Goal: Information Seeking & Learning: Learn about a topic

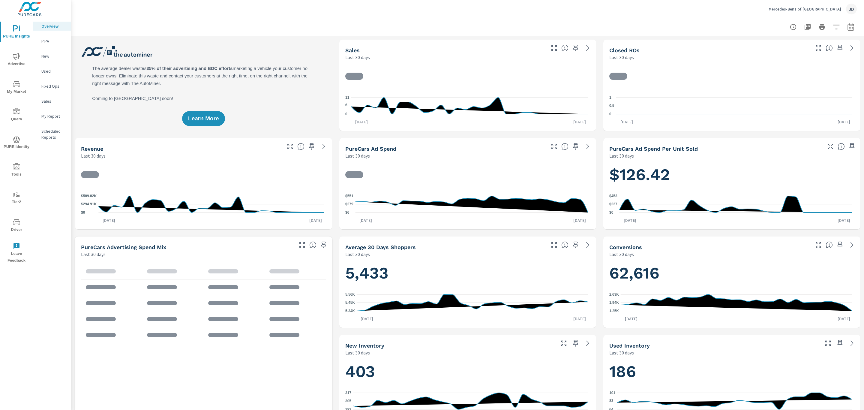
click at [15, 57] on icon "nav menu" at bounding box center [16, 56] width 7 height 7
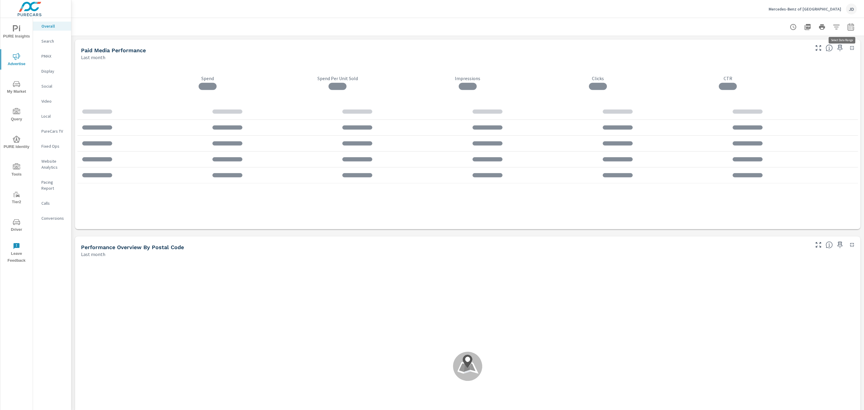
click at [849, 27] on button "button" at bounding box center [851, 27] width 12 height 12
select select "Last month"
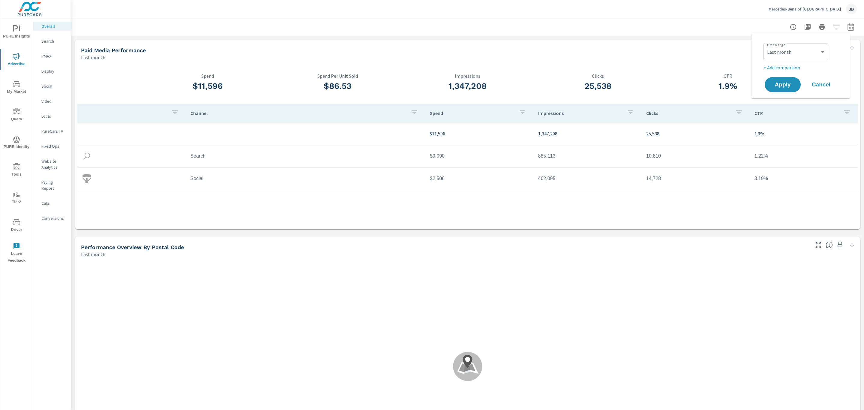
click at [787, 67] on p "+ Add comparison" at bounding box center [802, 67] width 77 height 7
click at [786, 78] on select "Custom Previous period Previous month Previous year" at bounding box center [796, 78] width 60 height 12
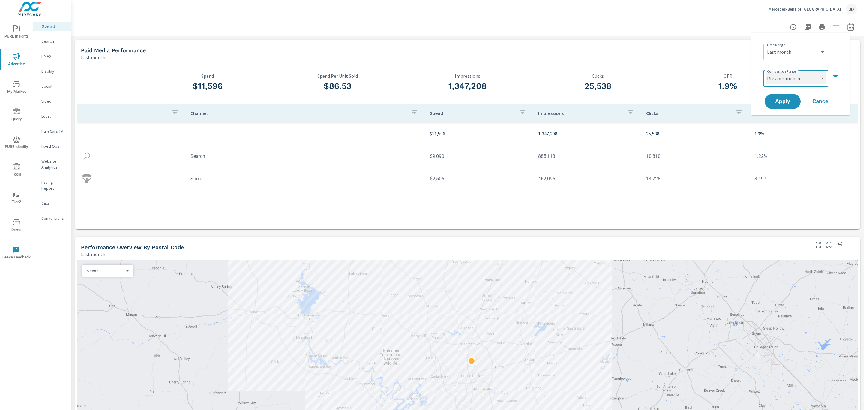
click at [766, 72] on select "Custom Previous period Previous month Previous year" at bounding box center [796, 78] width 60 height 12
select select "Previous month"
click at [780, 101] on span "Apply" at bounding box center [783, 102] width 25 height 6
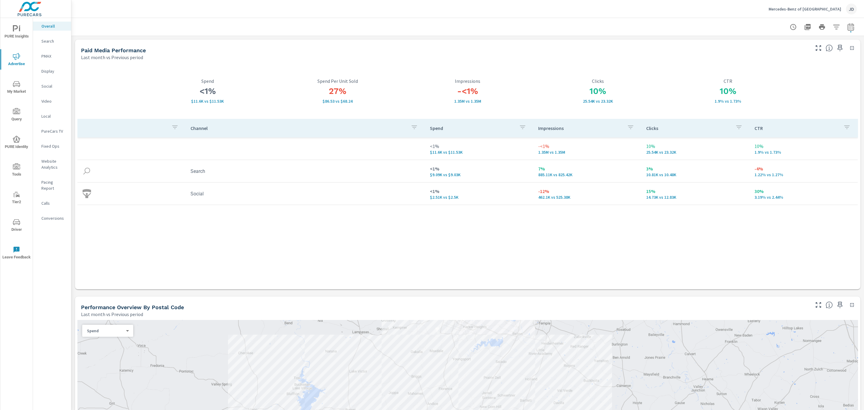
click at [49, 40] on p "Search" at bounding box center [53, 41] width 25 height 6
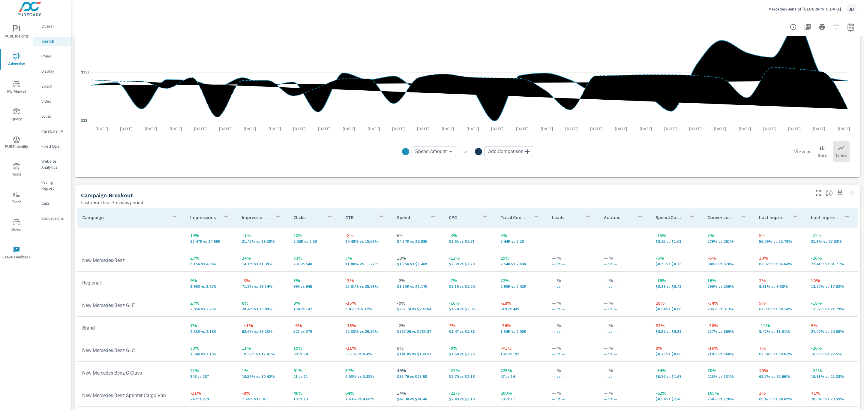
scroll to position [461, 0]
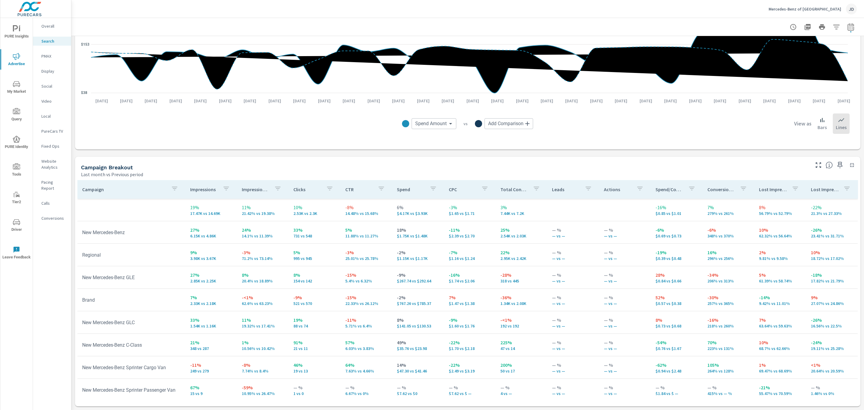
scroll to position [36, 0]
click at [47, 58] on p "PMAX" at bounding box center [53, 56] width 25 height 6
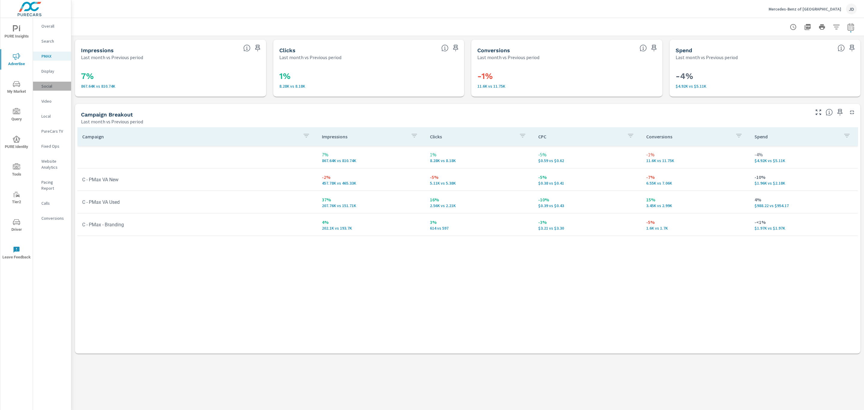
click at [52, 87] on p "Social" at bounding box center [53, 86] width 25 height 6
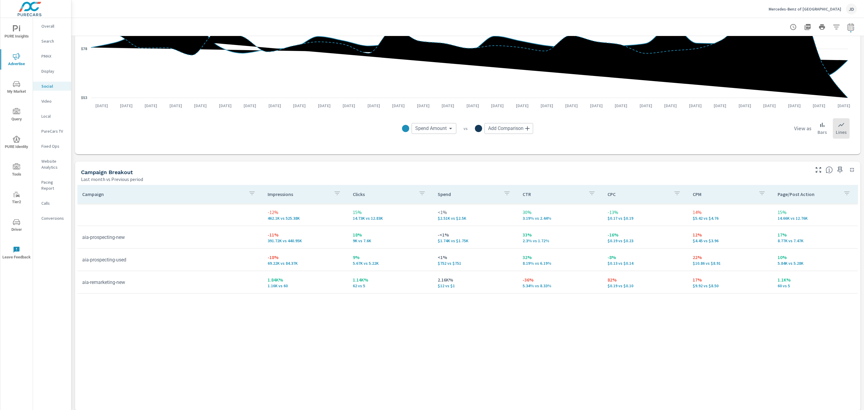
scroll to position [140, 0]
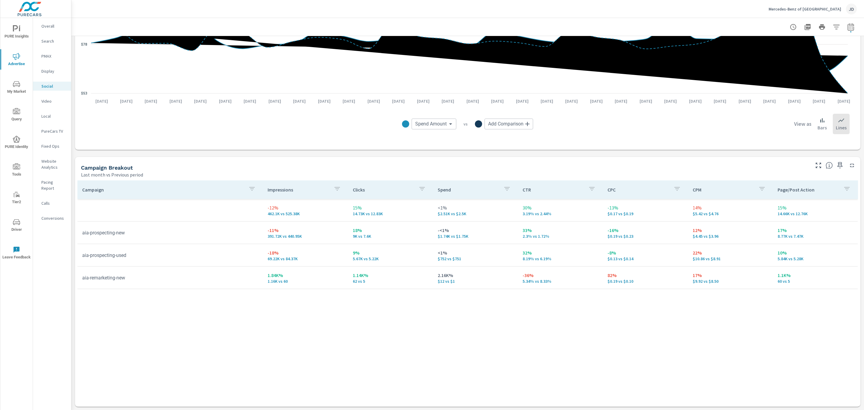
click at [821, 6] on p "Mercedes-Benz of [GEOGRAPHIC_DATA]" at bounding box center [805, 8] width 73 height 5
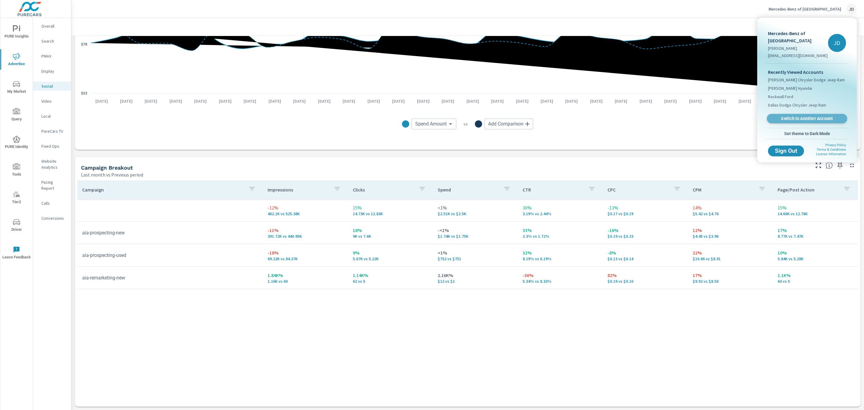
click at [786, 117] on span "Switch to Another Account" at bounding box center [807, 119] width 74 height 6
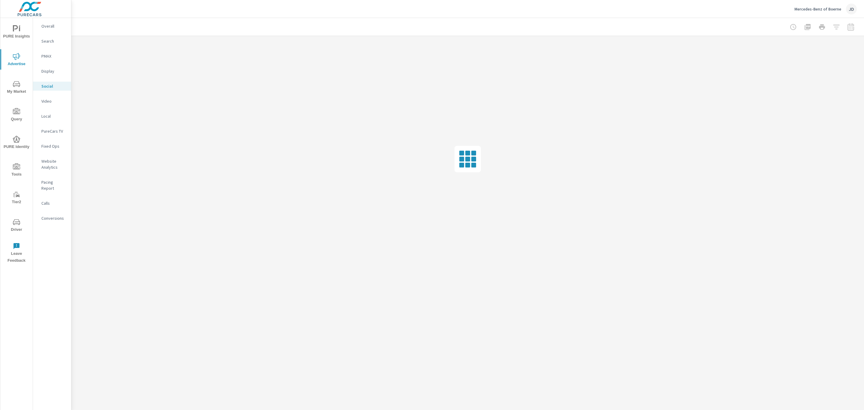
click at [46, 23] on p "Overall" at bounding box center [53, 26] width 25 height 6
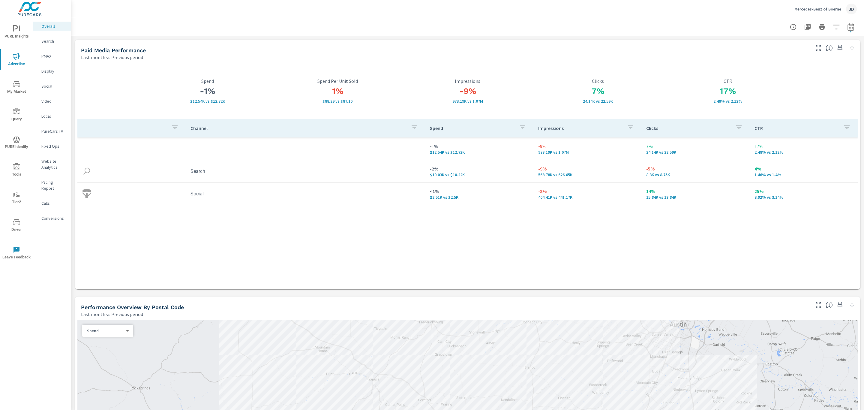
click at [43, 40] on p "Search" at bounding box center [53, 41] width 25 height 6
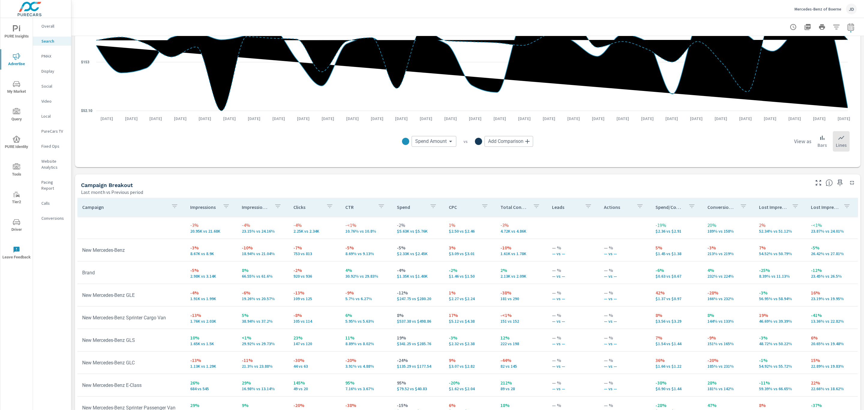
scroll to position [461, 0]
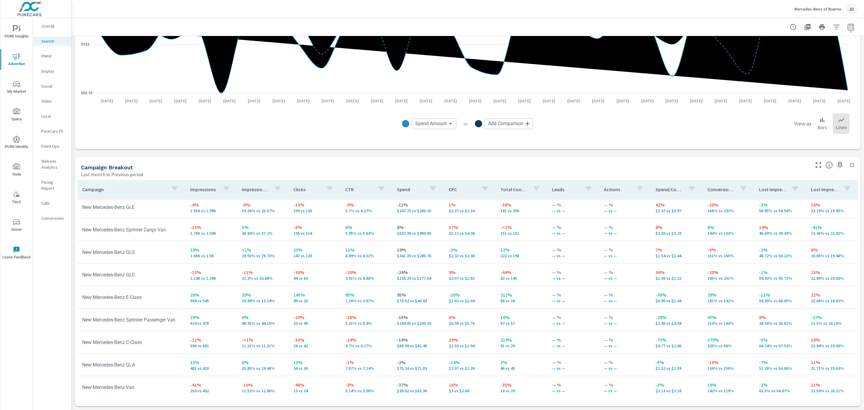
scroll to position [126, 0]
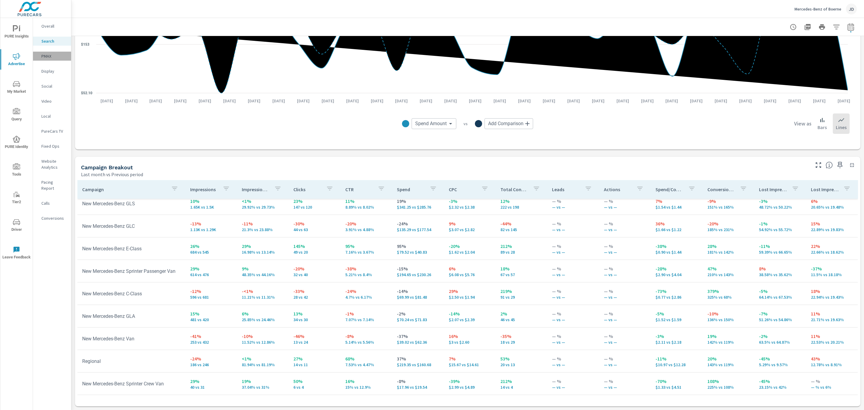
click at [48, 55] on p "PMAX" at bounding box center [53, 56] width 25 height 6
